Goal: Task Accomplishment & Management: Complete application form

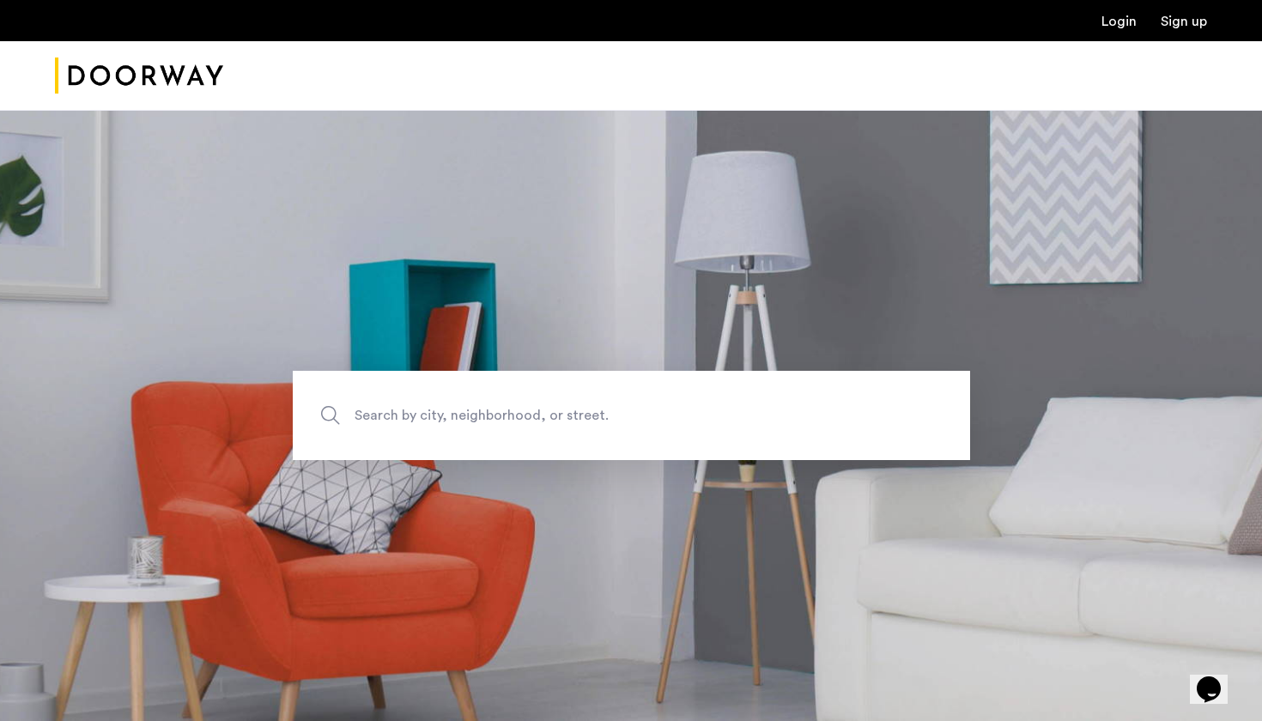
click at [1126, 28] on link "Login" at bounding box center [1119, 22] width 35 height 14
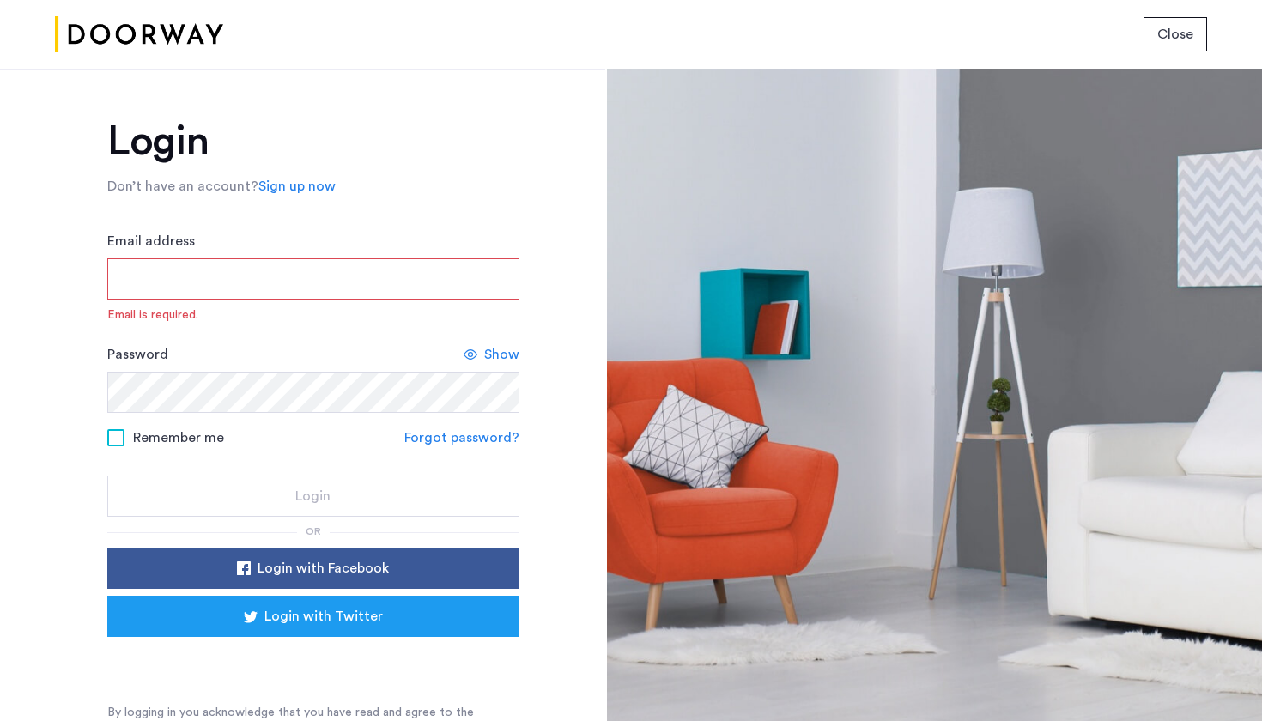
type input "**********"
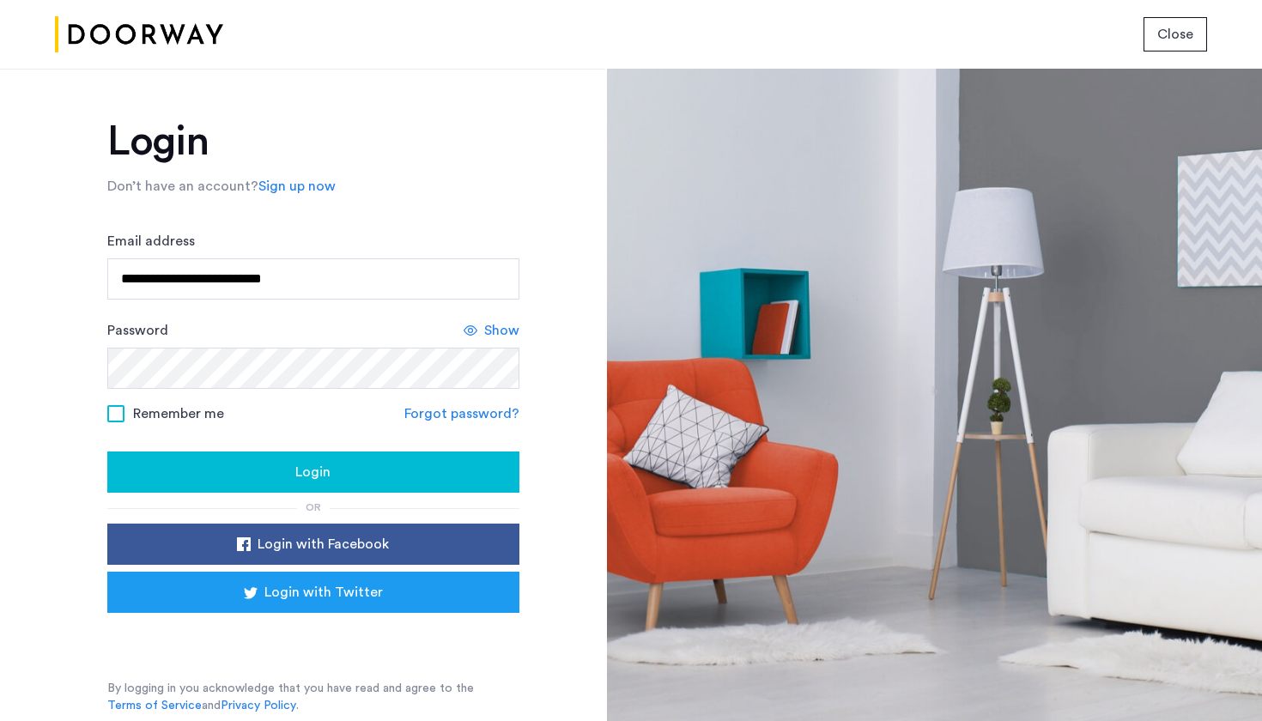
click at [414, 465] on div "Login" at bounding box center [313, 472] width 385 height 21
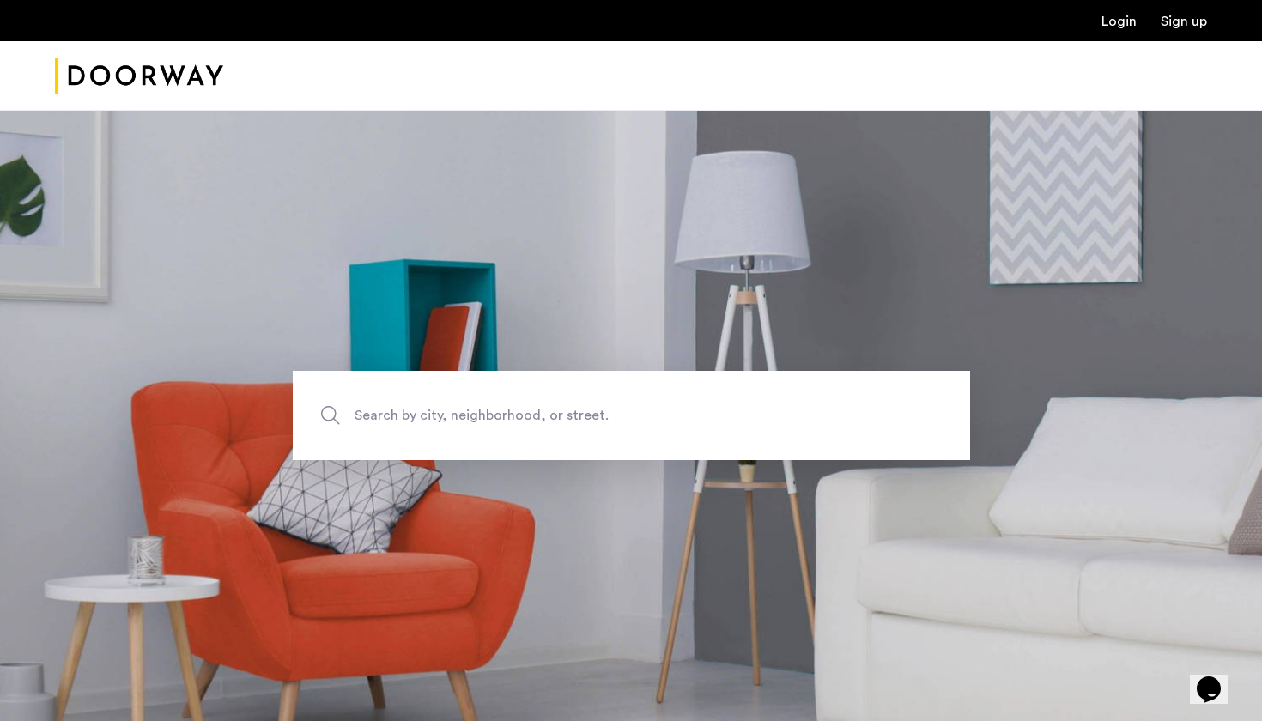
click at [1131, 21] on link "Login" at bounding box center [1119, 22] width 35 height 14
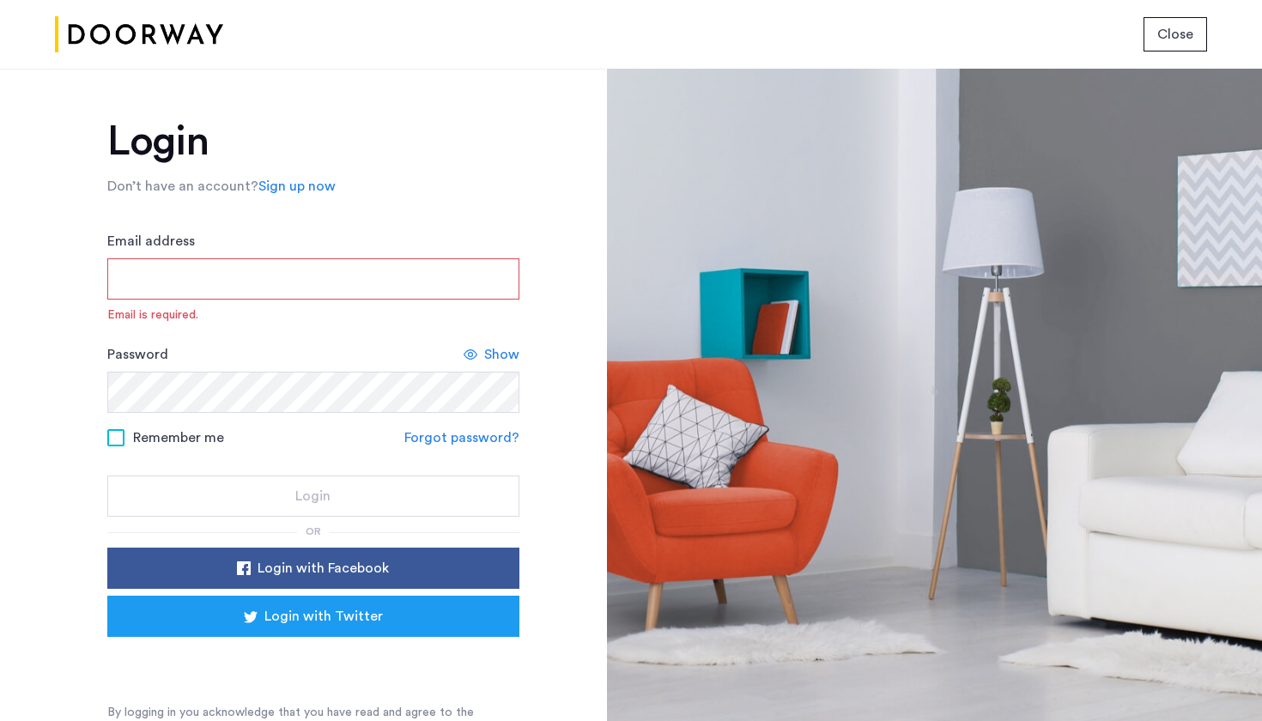
type input "**********"
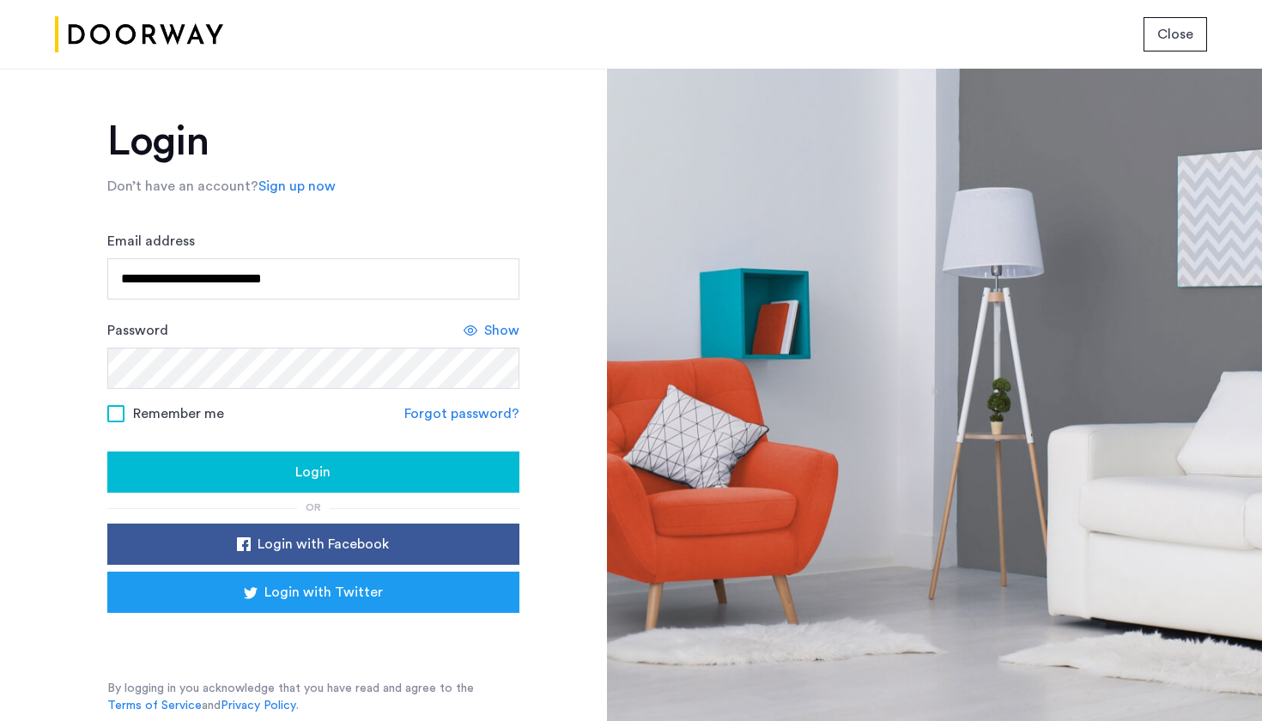
click at [379, 471] on div "Login" at bounding box center [313, 472] width 385 height 21
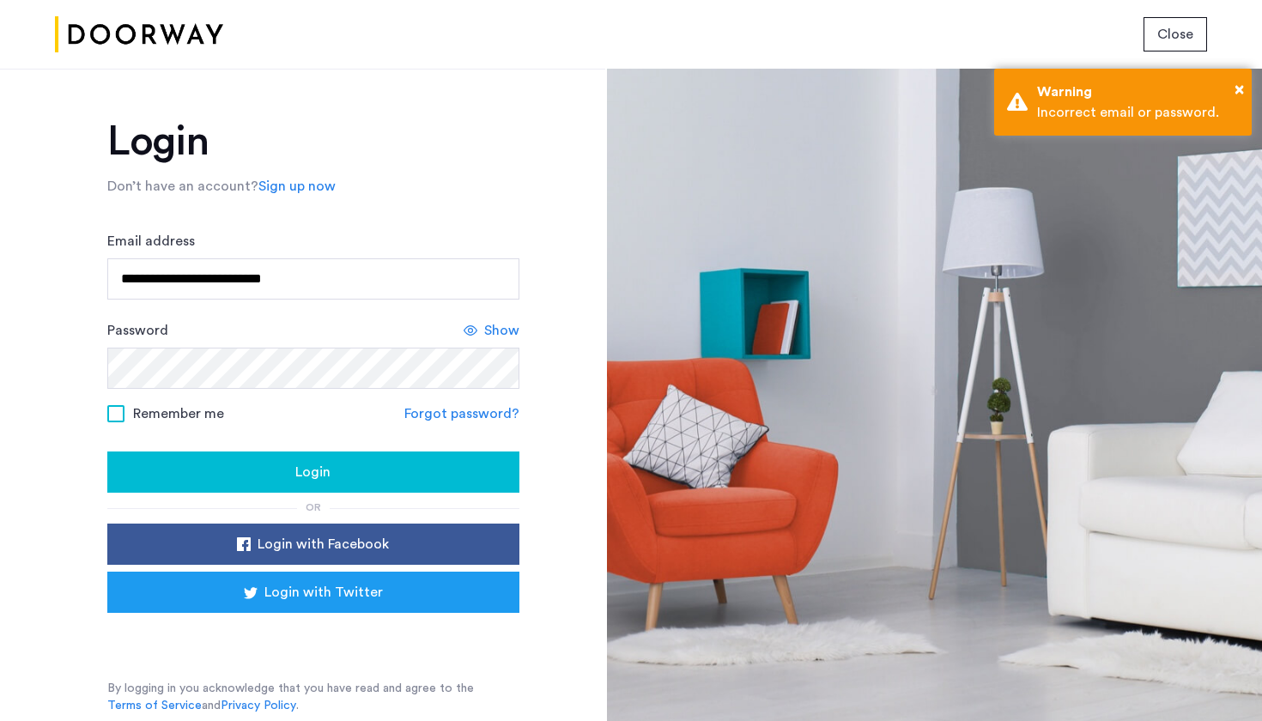
click at [490, 331] on span "Show" at bounding box center [501, 330] width 35 height 21
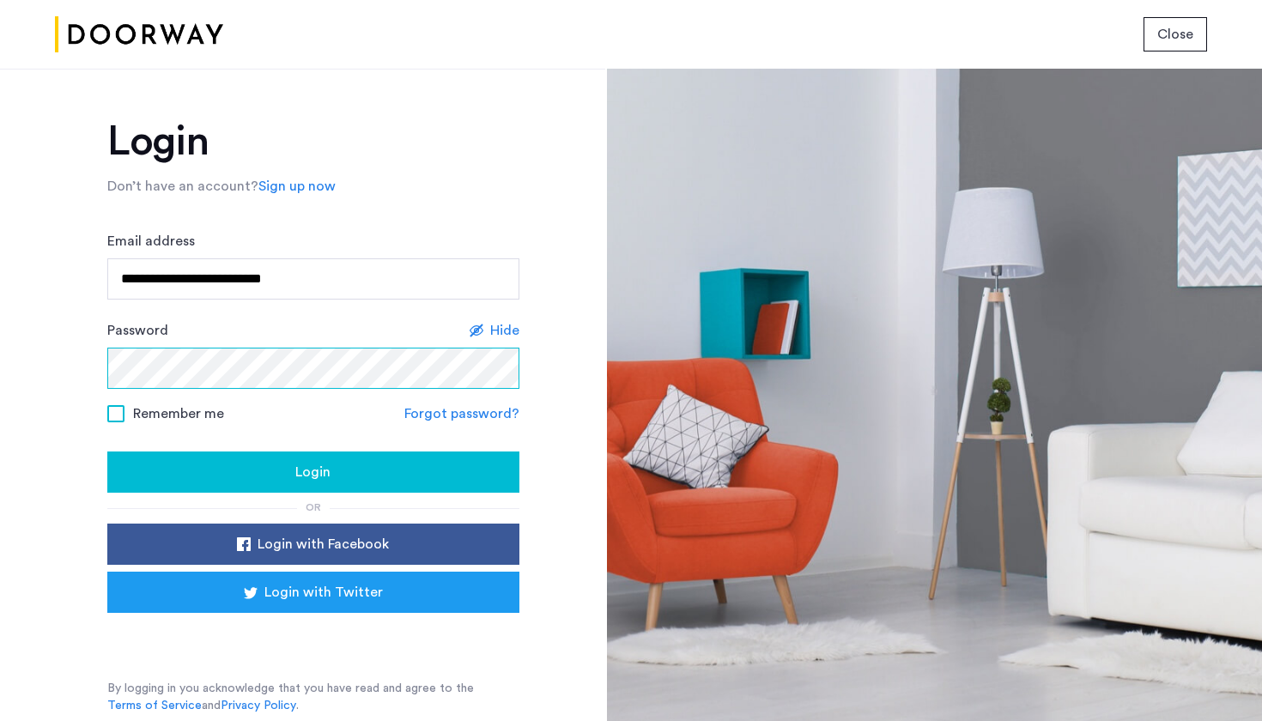
click at [313, 473] on button "Login" at bounding box center [313, 472] width 412 height 41
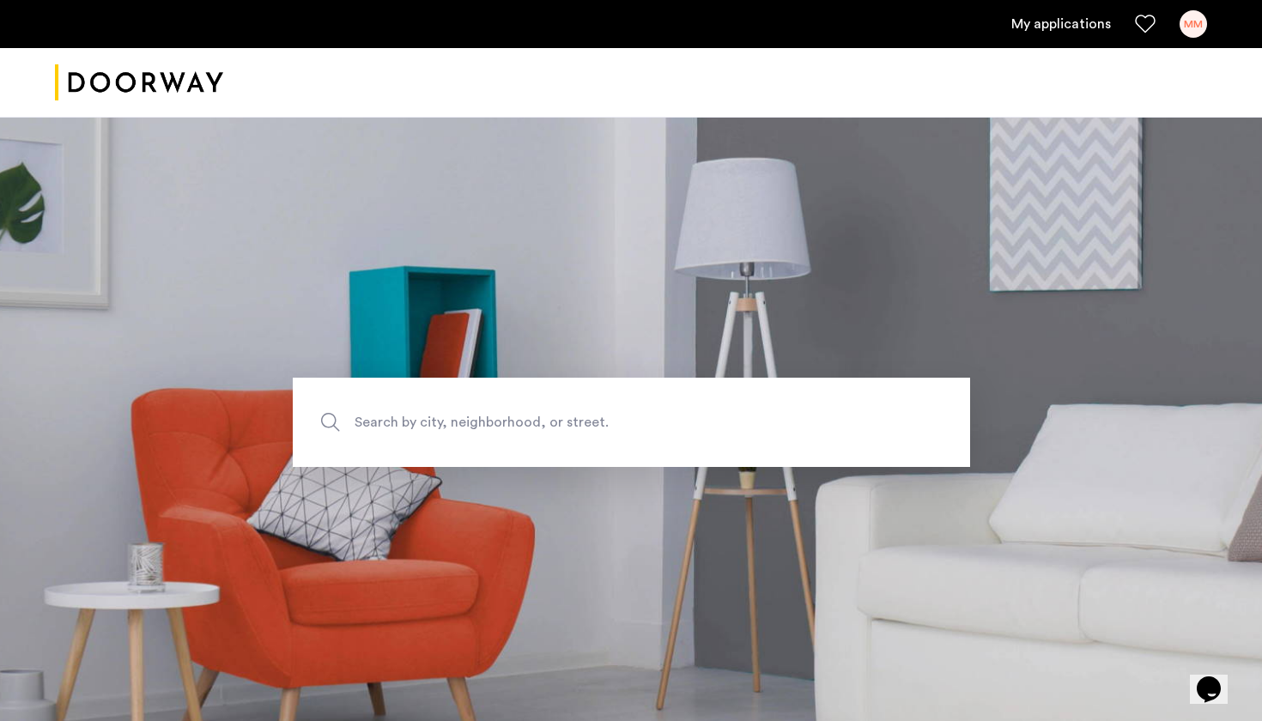
click at [1075, 27] on link "My applications" at bounding box center [1062, 24] width 100 height 21
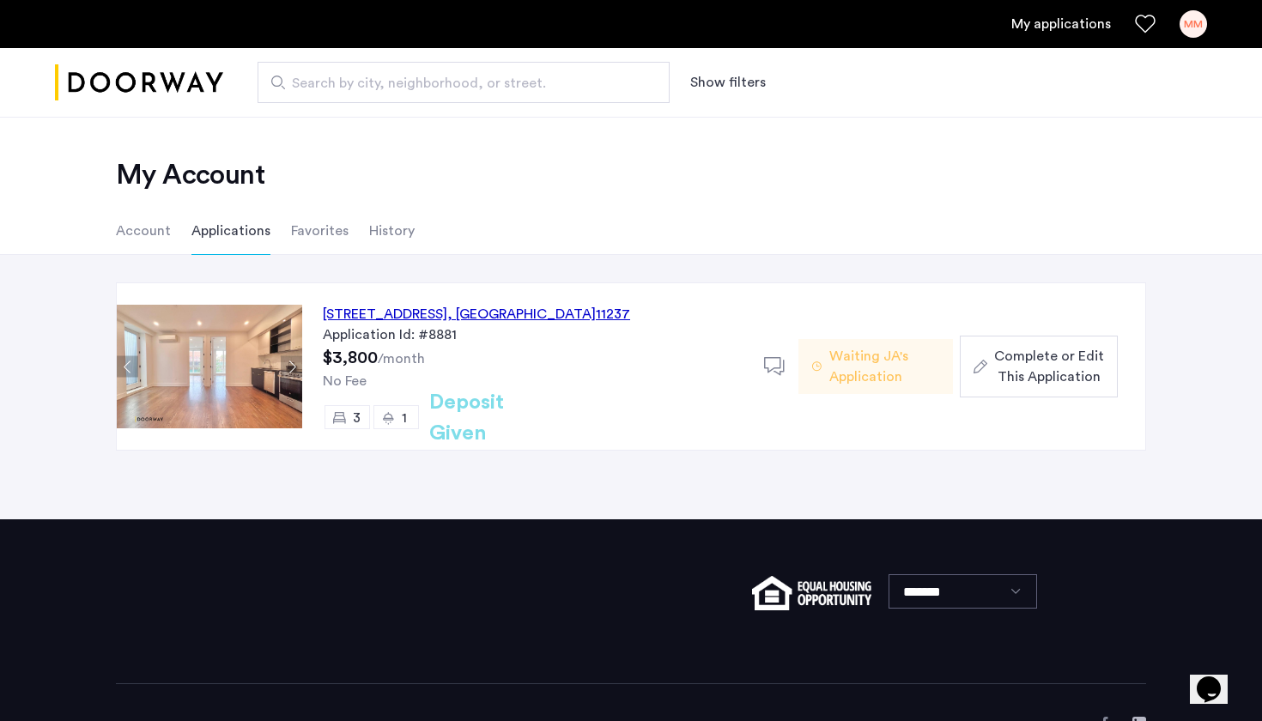
click at [618, 311] on div "321 Woodbine Street, Unit 2F, Brooklyn , NY 11237" at bounding box center [476, 314] width 307 height 21
click at [1031, 361] on span "Complete or Edit This Application" at bounding box center [1050, 366] width 110 height 41
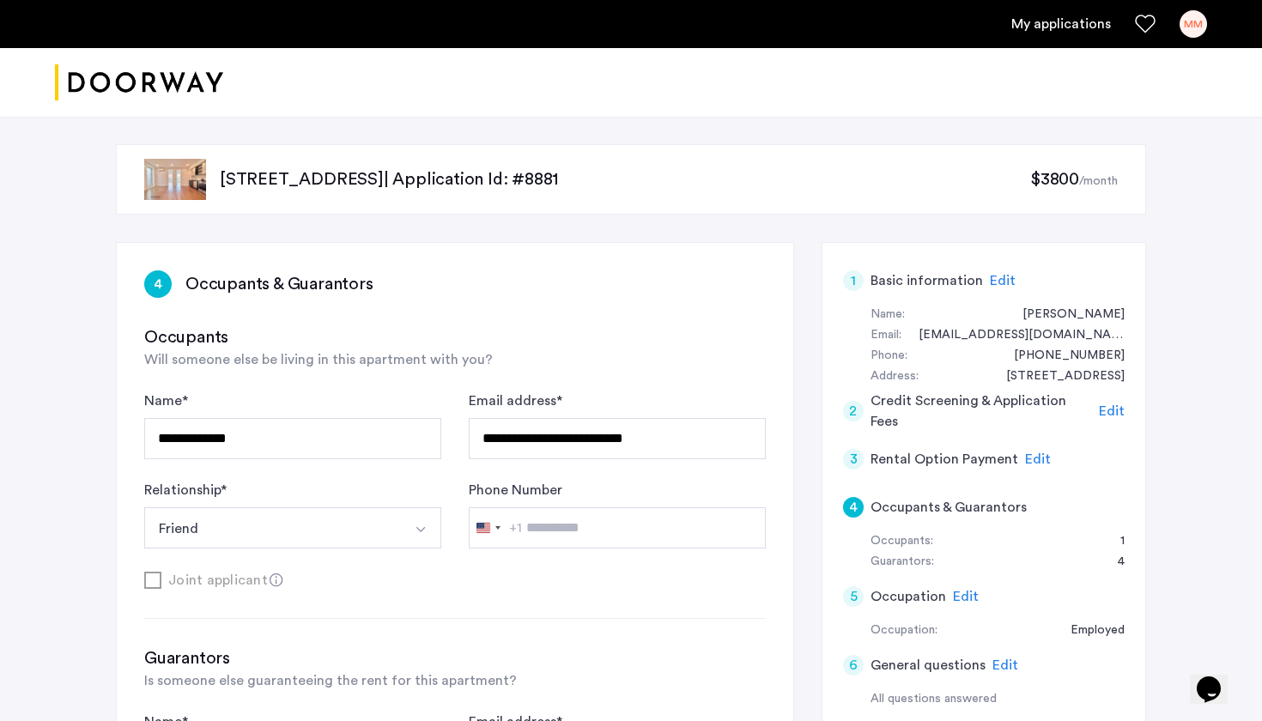
type input "**********"
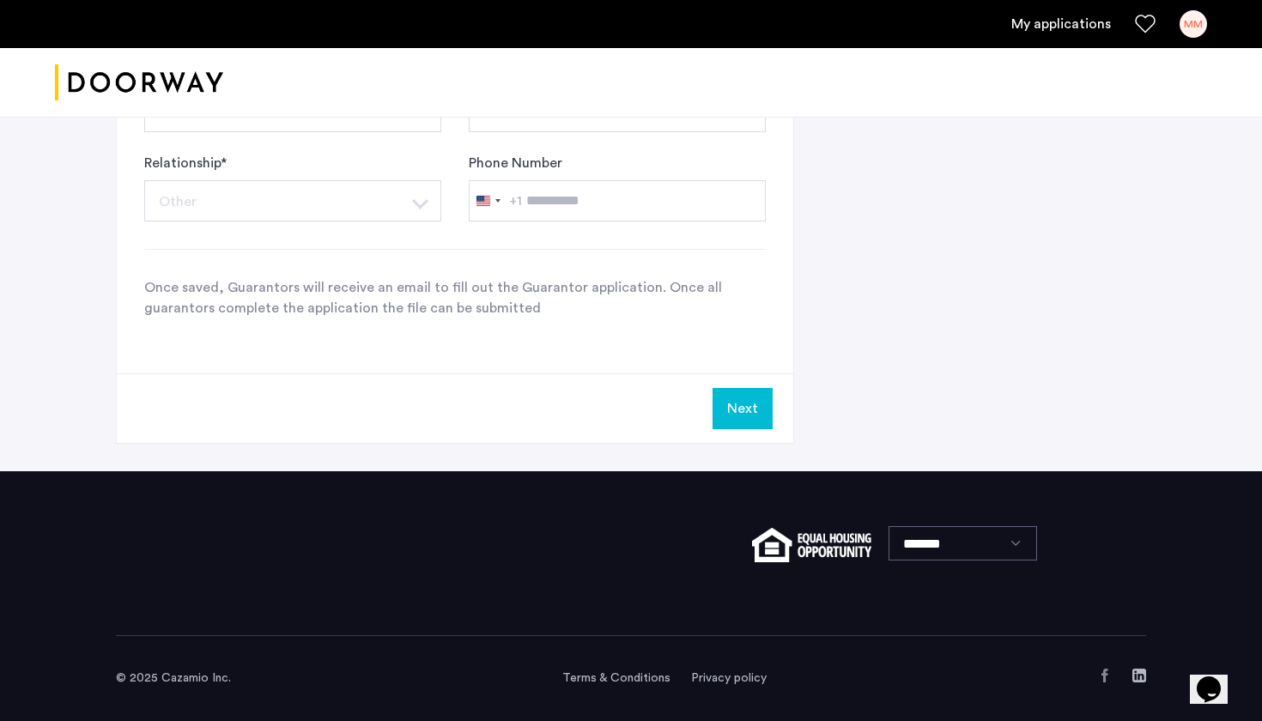
scroll to position [1291, 0]
click at [766, 413] on button "Next" at bounding box center [743, 408] width 60 height 41
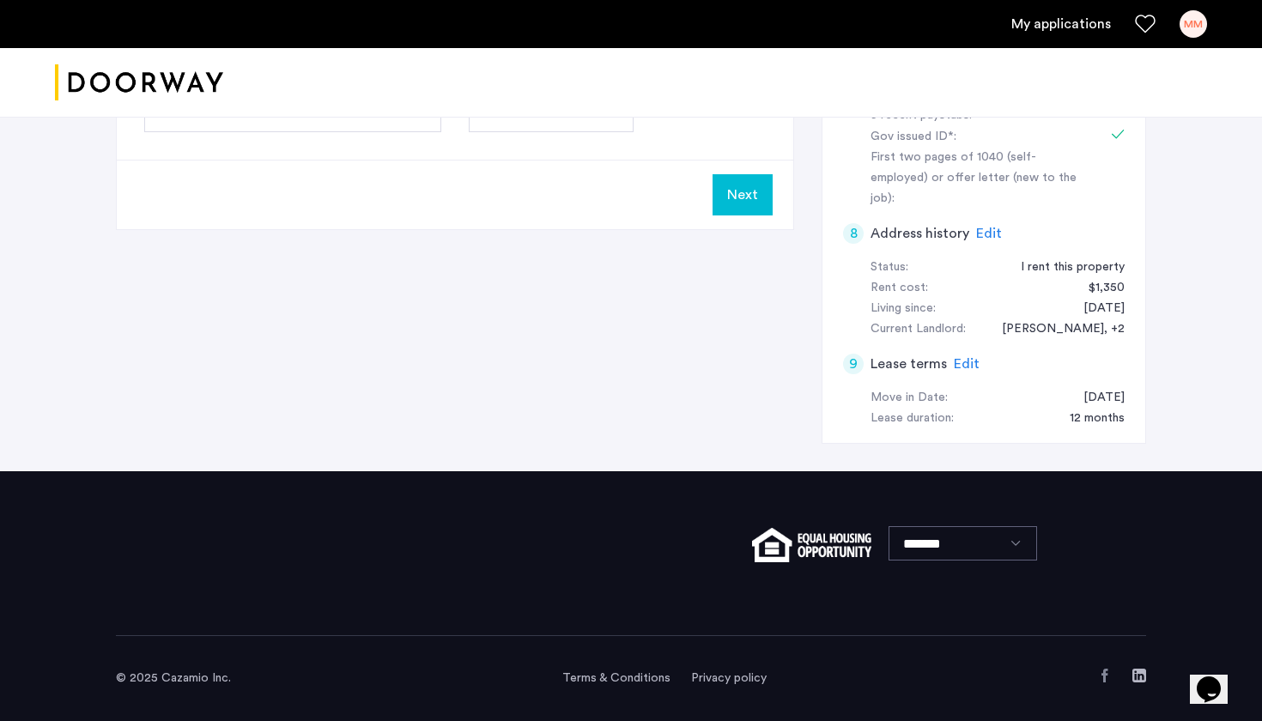
scroll to position [0, 0]
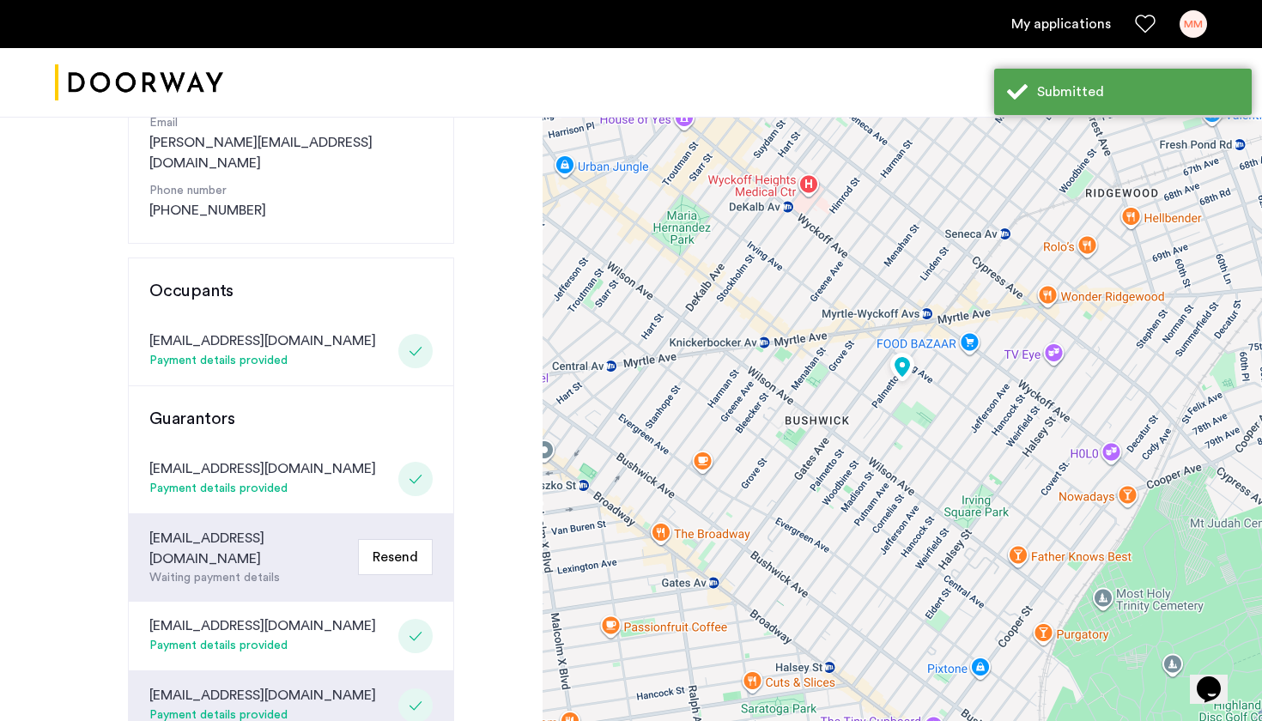
scroll to position [310, 0]
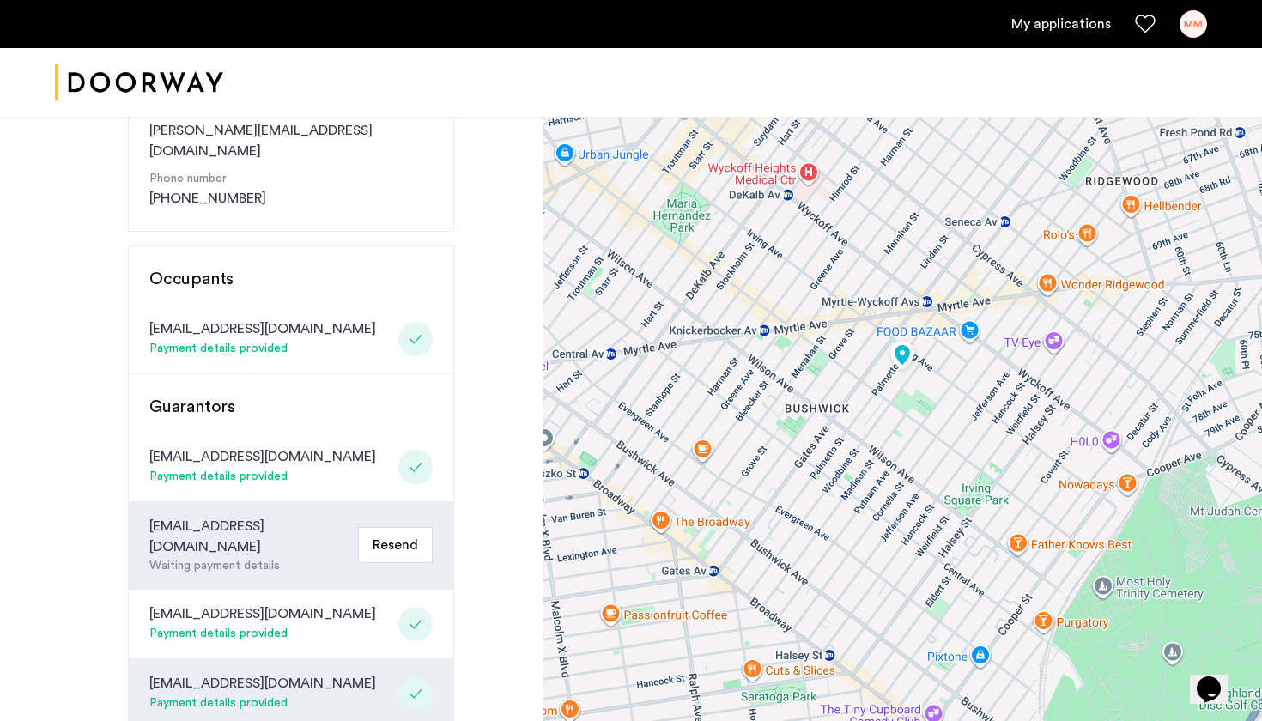
click at [249, 557] on div "Waiting payment details" at bounding box center [250, 566] width 202 height 18
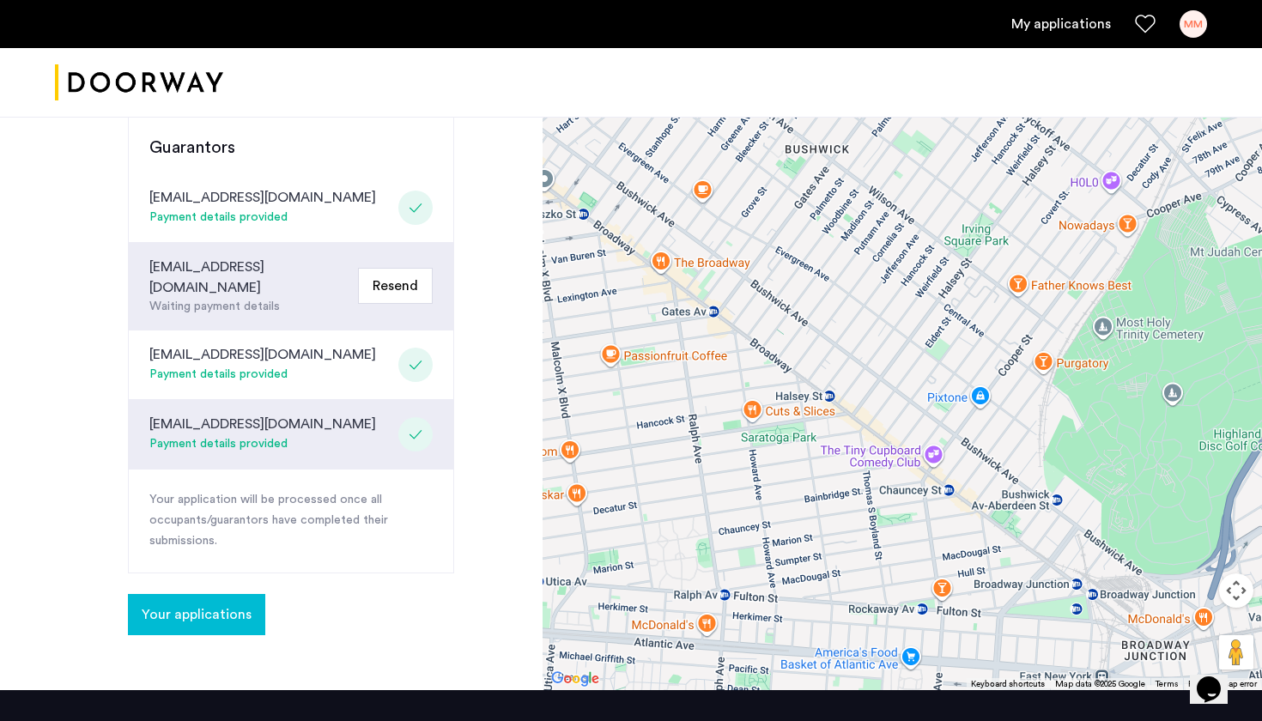
scroll to position [574, 0]
